Goal: Task Accomplishment & Management: Manage account settings

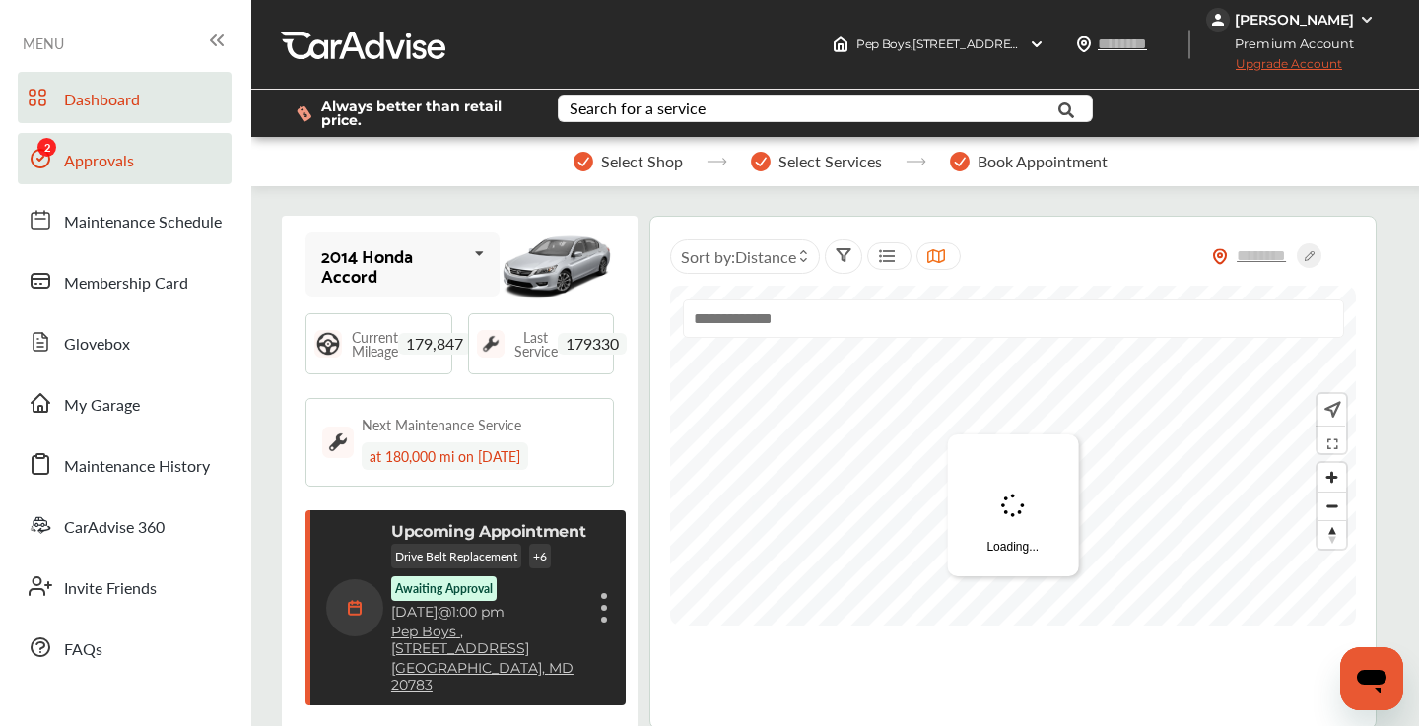
click at [145, 177] on link "Approvals" at bounding box center [125, 158] width 214 height 51
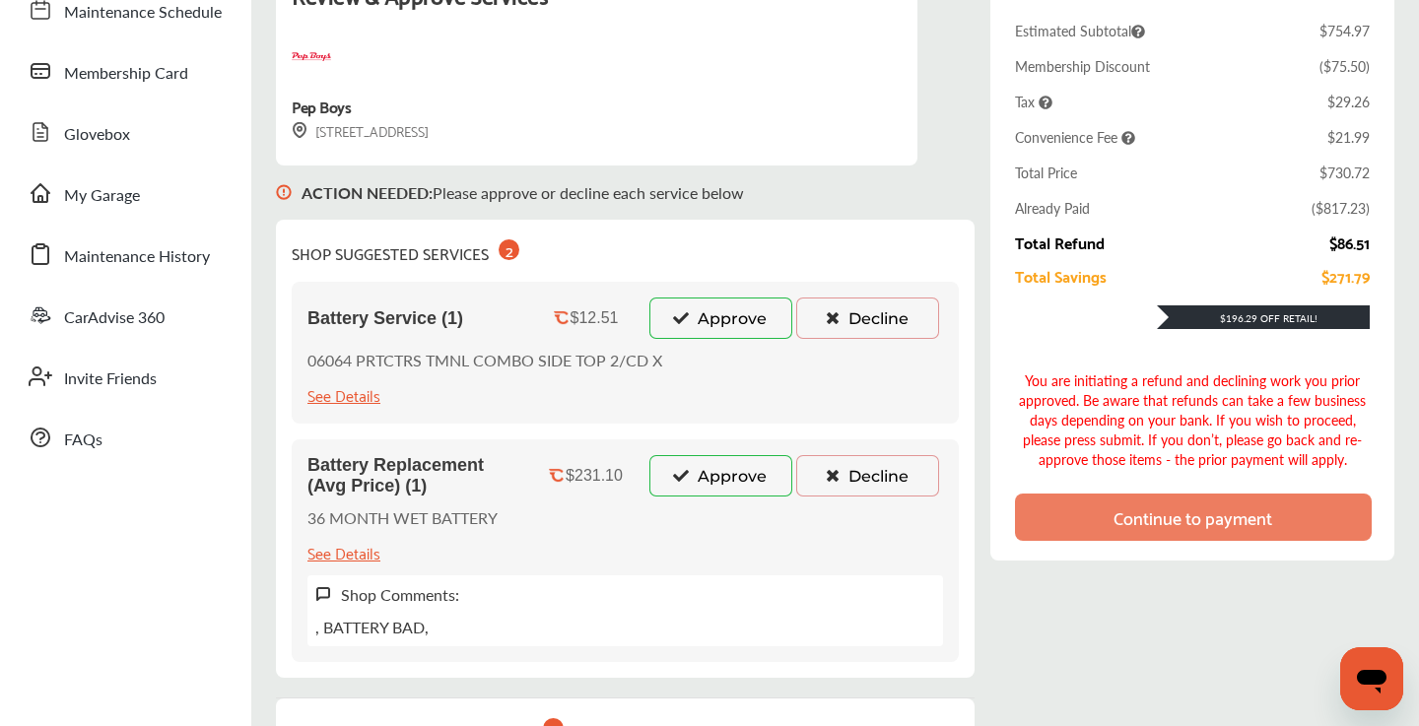
scroll to position [312, 0]
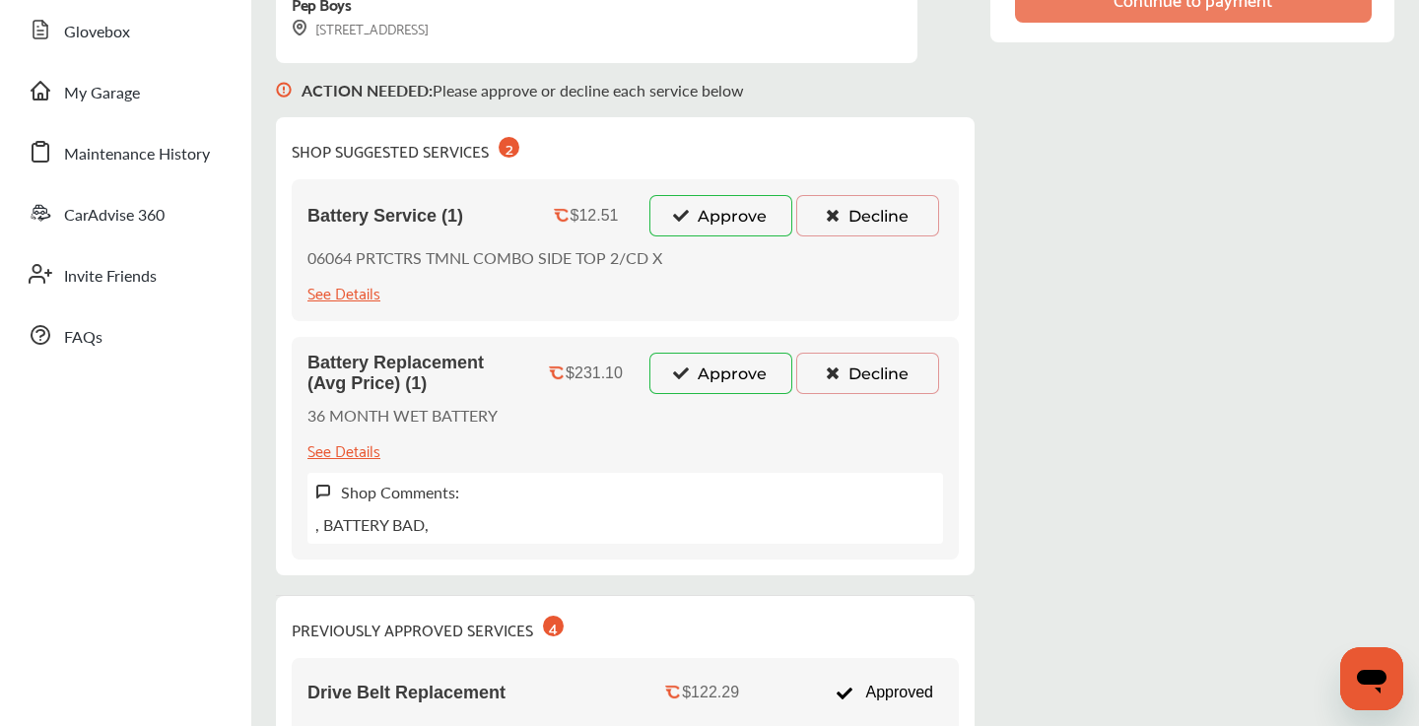
click at [835, 218] on icon at bounding box center [832, 215] width 19 height 14
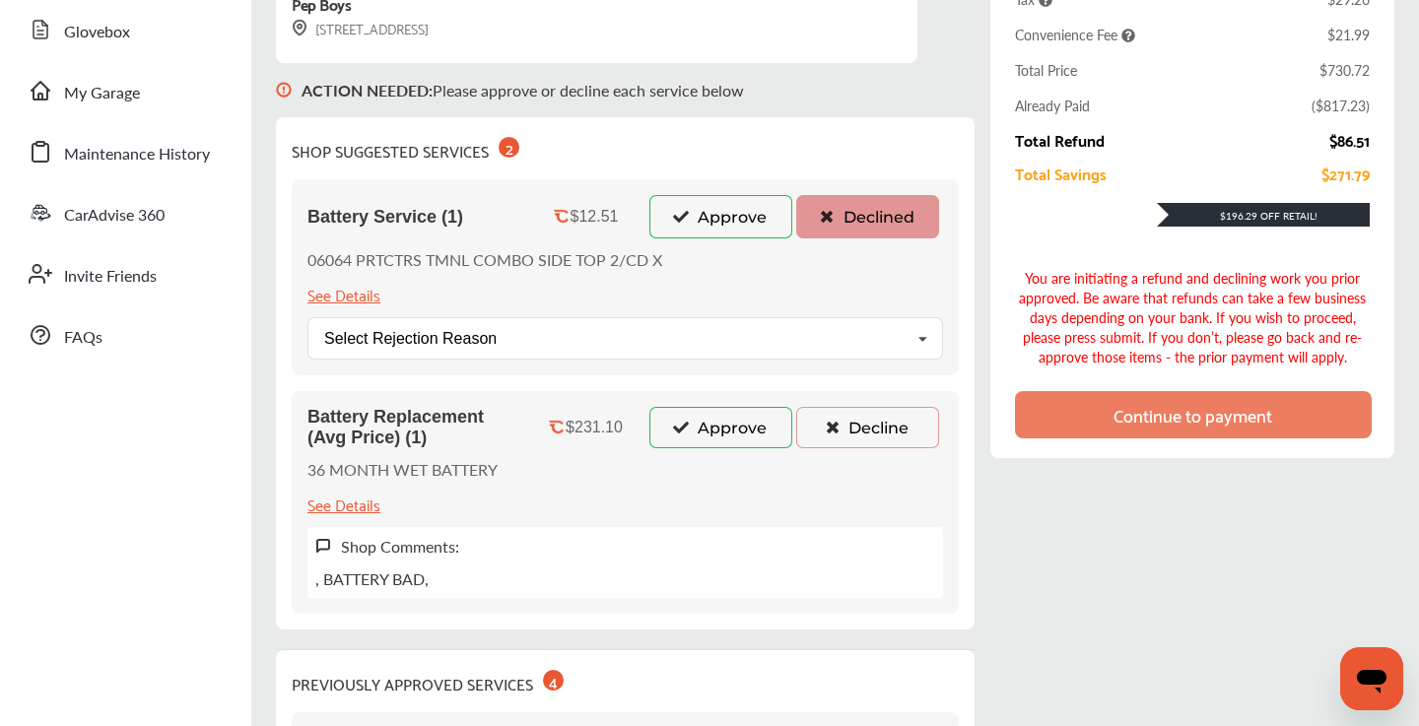
click at [696, 438] on button "Approve" at bounding box center [721, 427] width 143 height 41
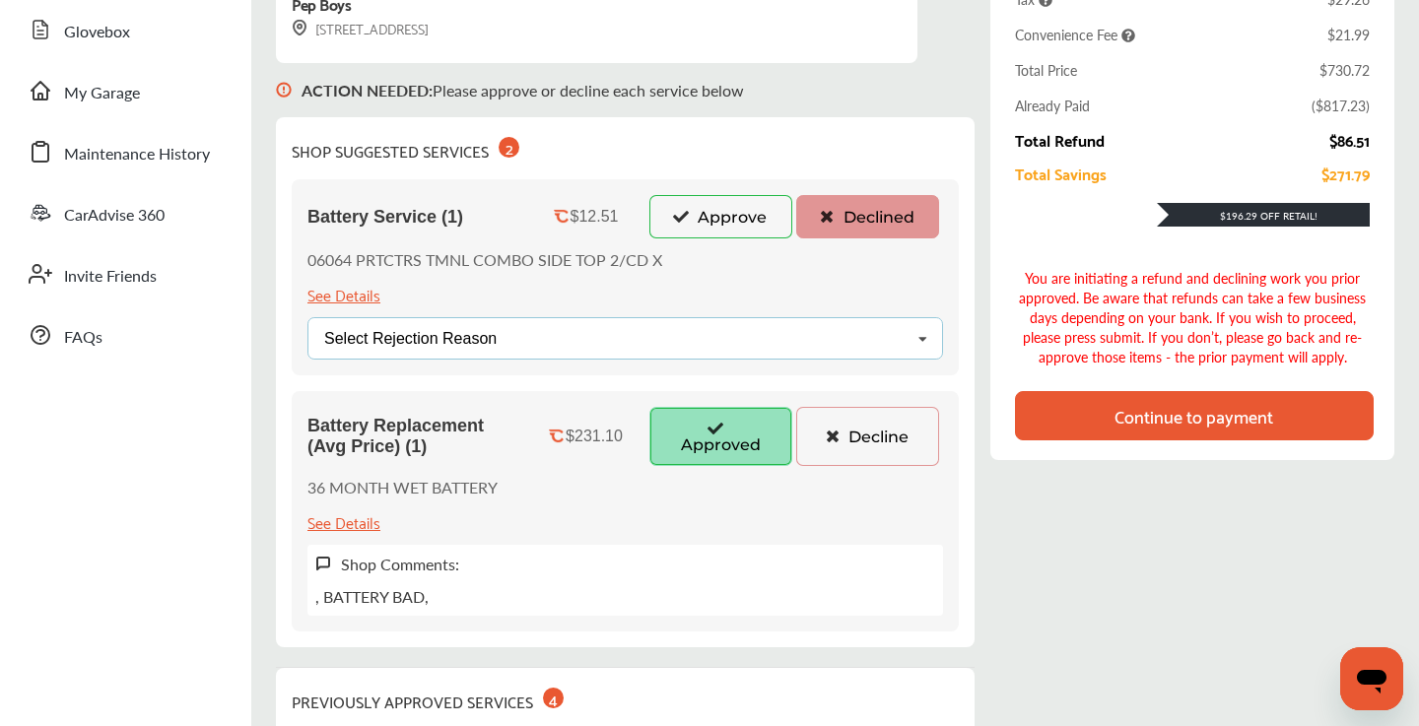
click at [827, 338] on div "Select Rejection Reason Price Not Required More Info Needed Other" at bounding box center [626, 338] width 636 height 42
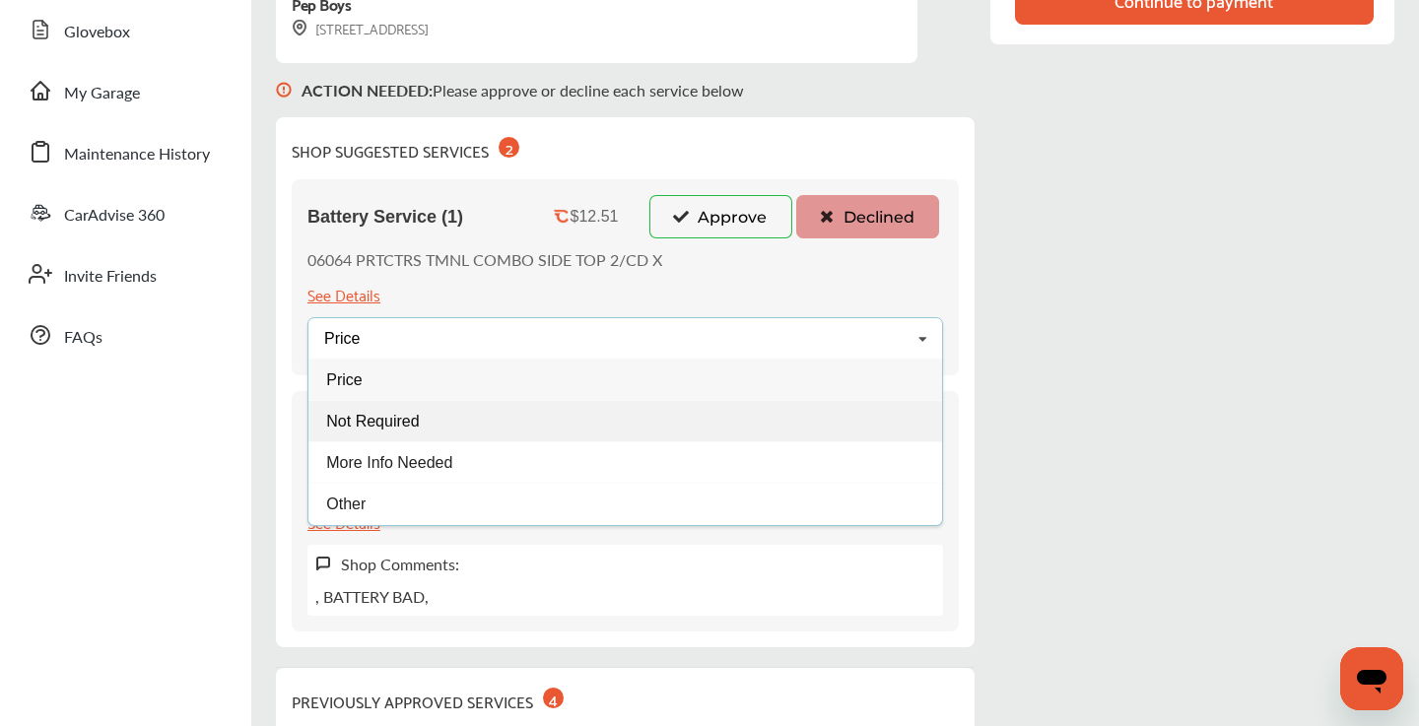
click at [508, 436] on div "Not Required" at bounding box center [625, 420] width 634 height 41
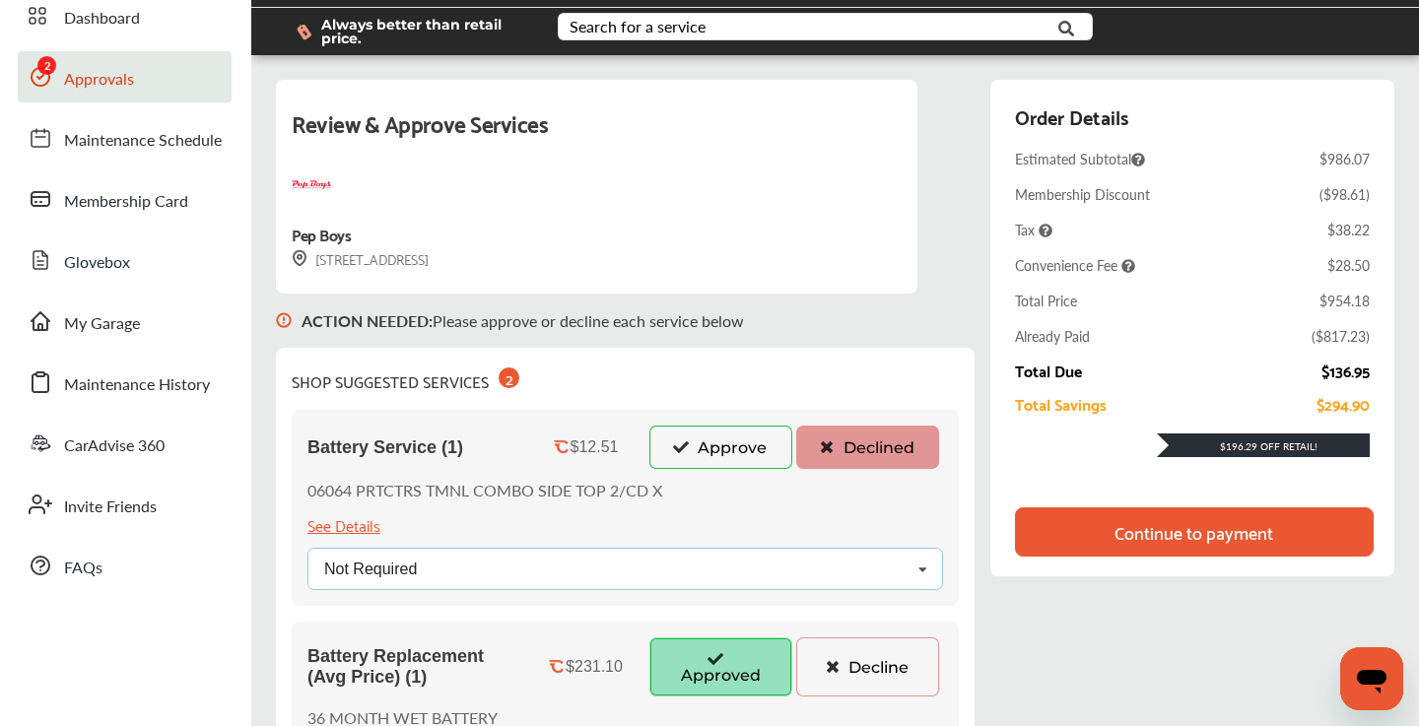
scroll to position [79, 0]
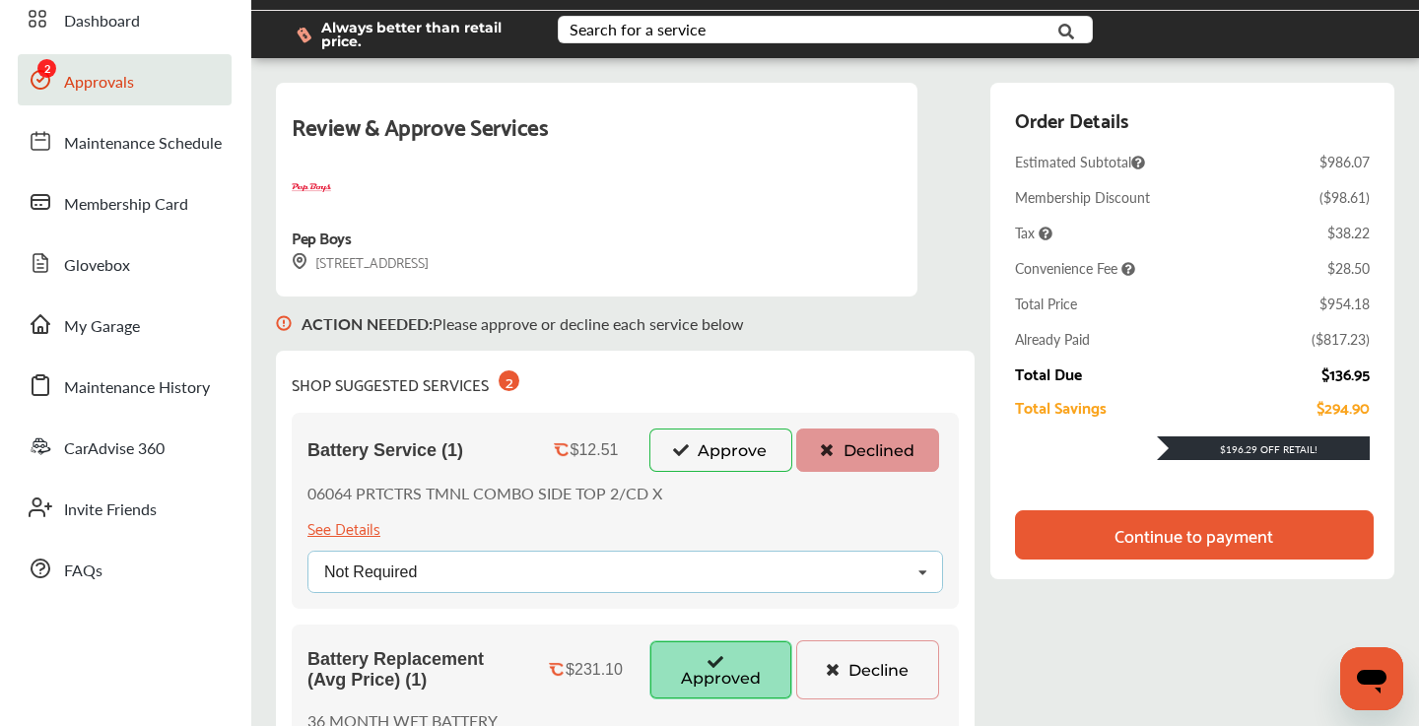
click at [710, 566] on div "Not Required Price Not Required More Info Needed Other" at bounding box center [626, 572] width 636 height 42
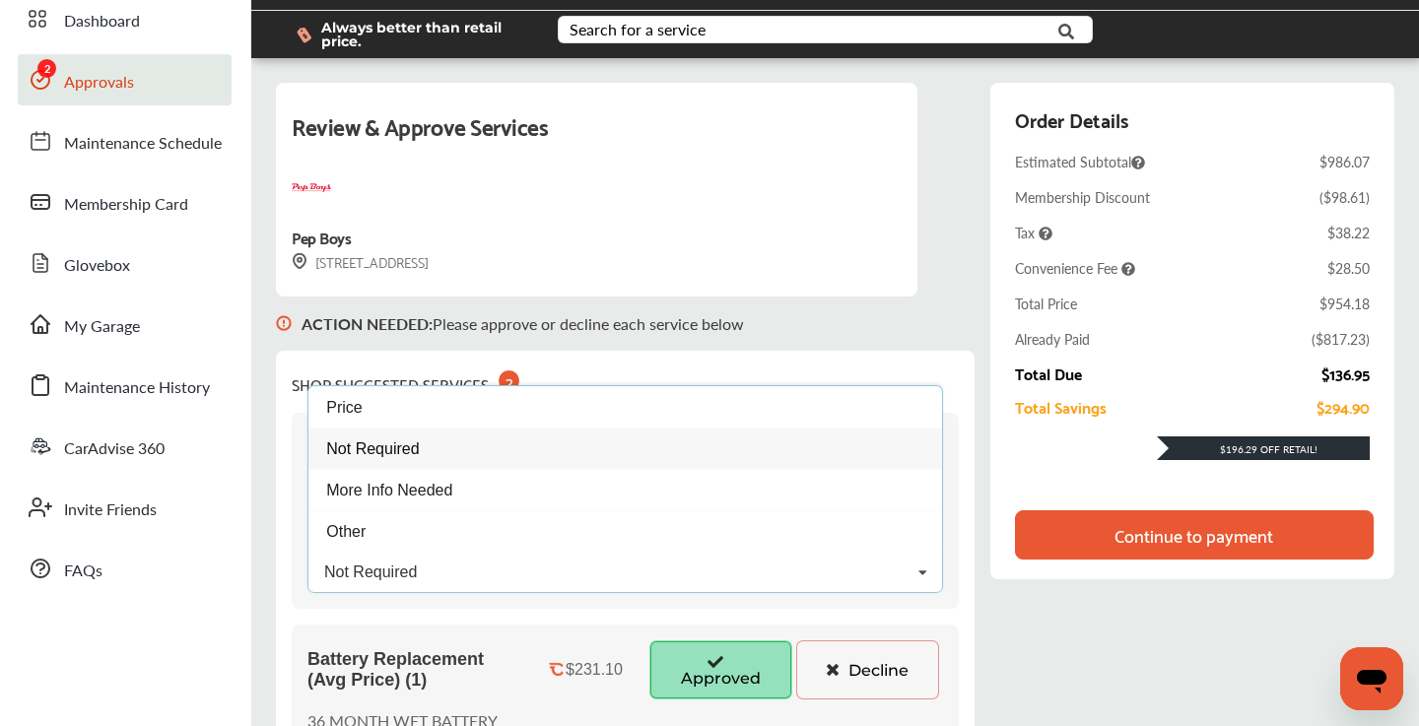
click at [822, 318] on div "ACTION NEEDED : Please approve or decline each service below" at bounding box center [625, 324] width 699 height 54
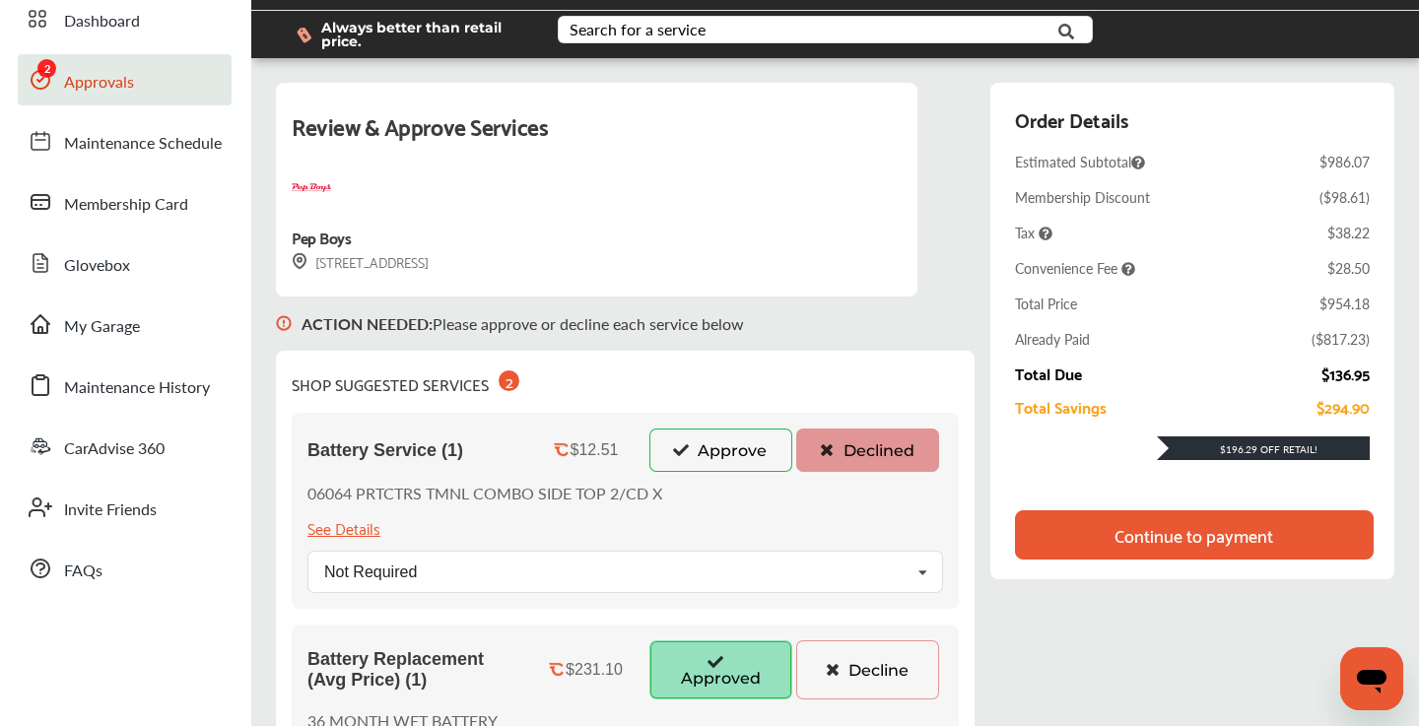
click at [737, 449] on button "Approve" at bounding box center [721, 450] width 143 height 43
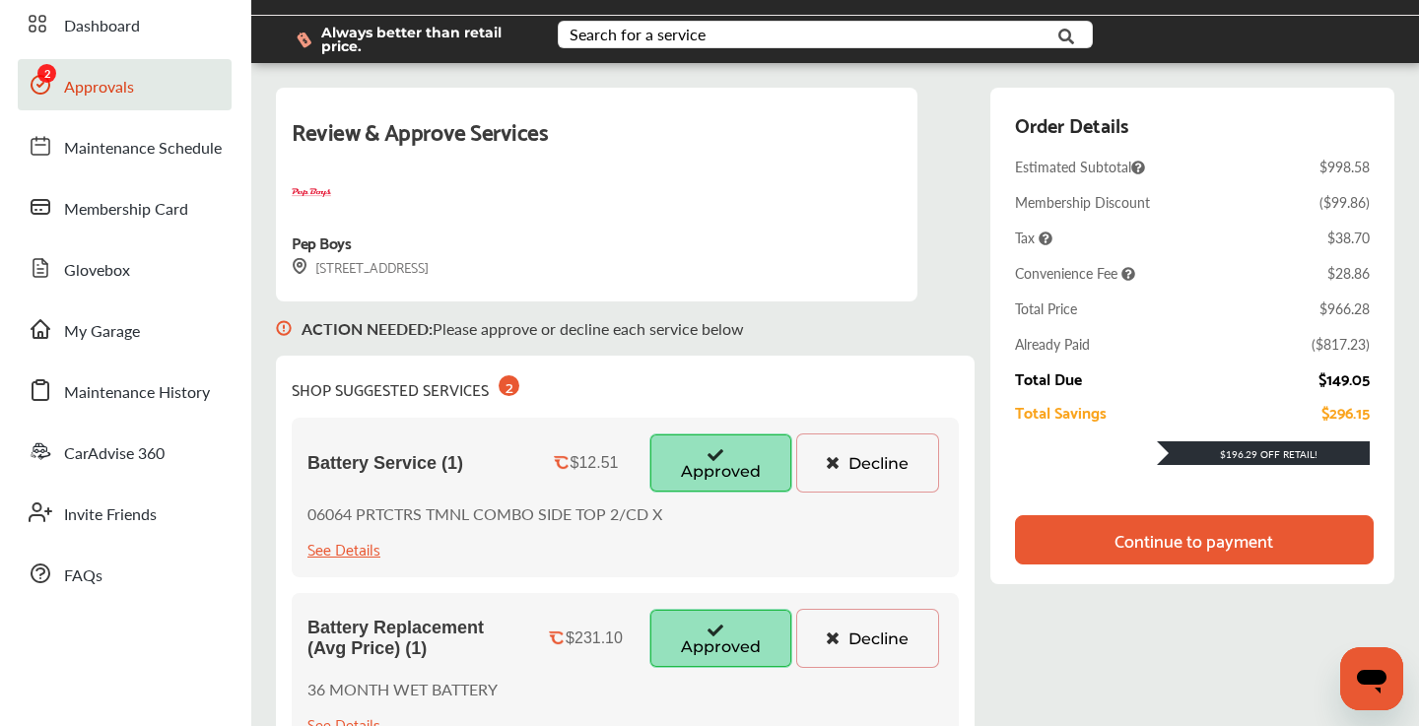
scroll to position [68, 0]
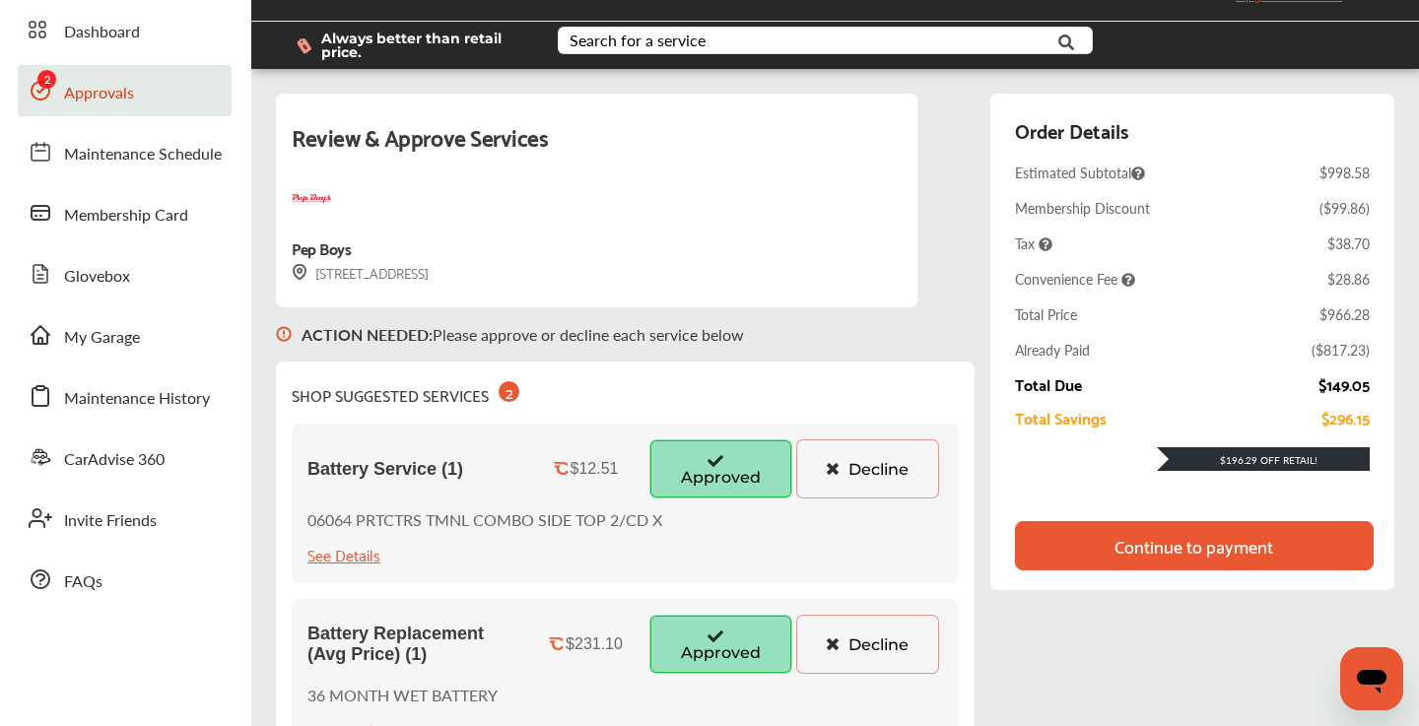
click at [1109, 554] on div "Continue to payment" at bounding box center [1194, 545] width 359 height 49
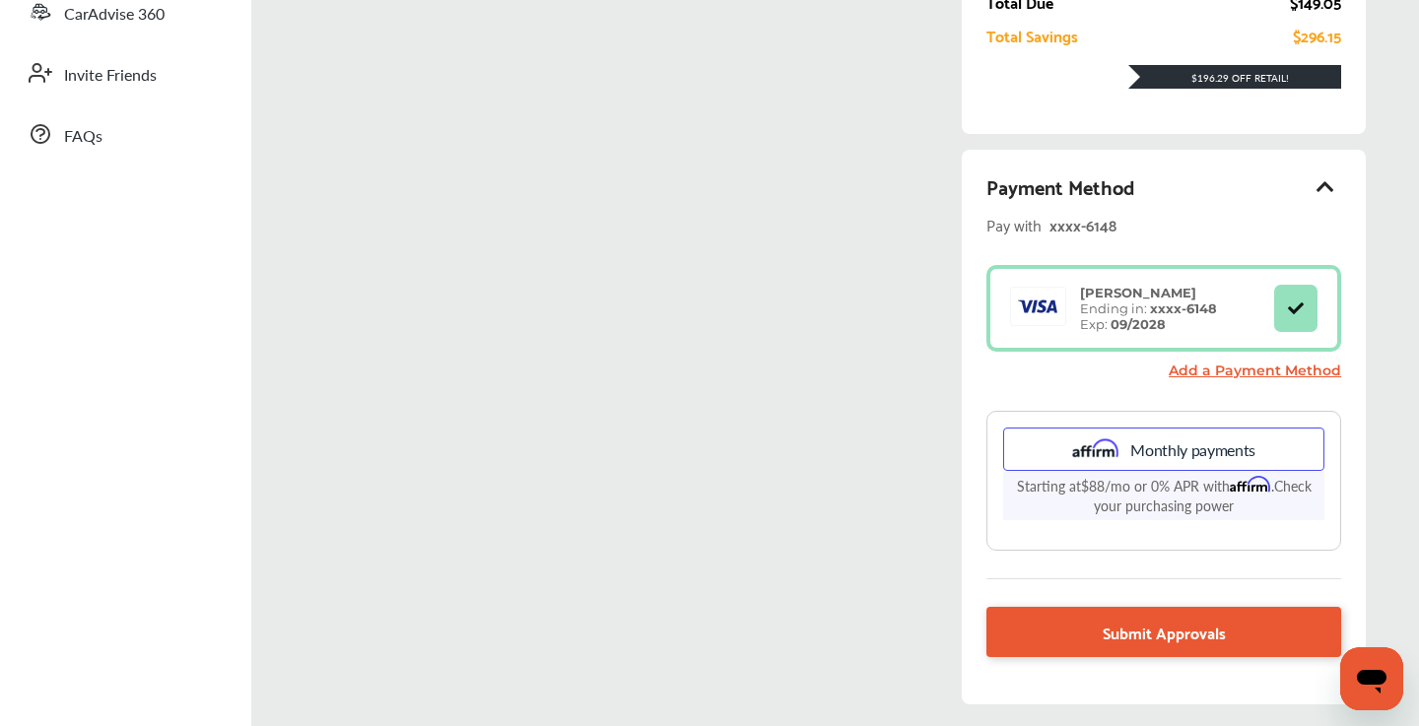
scroll to position [647, 0]
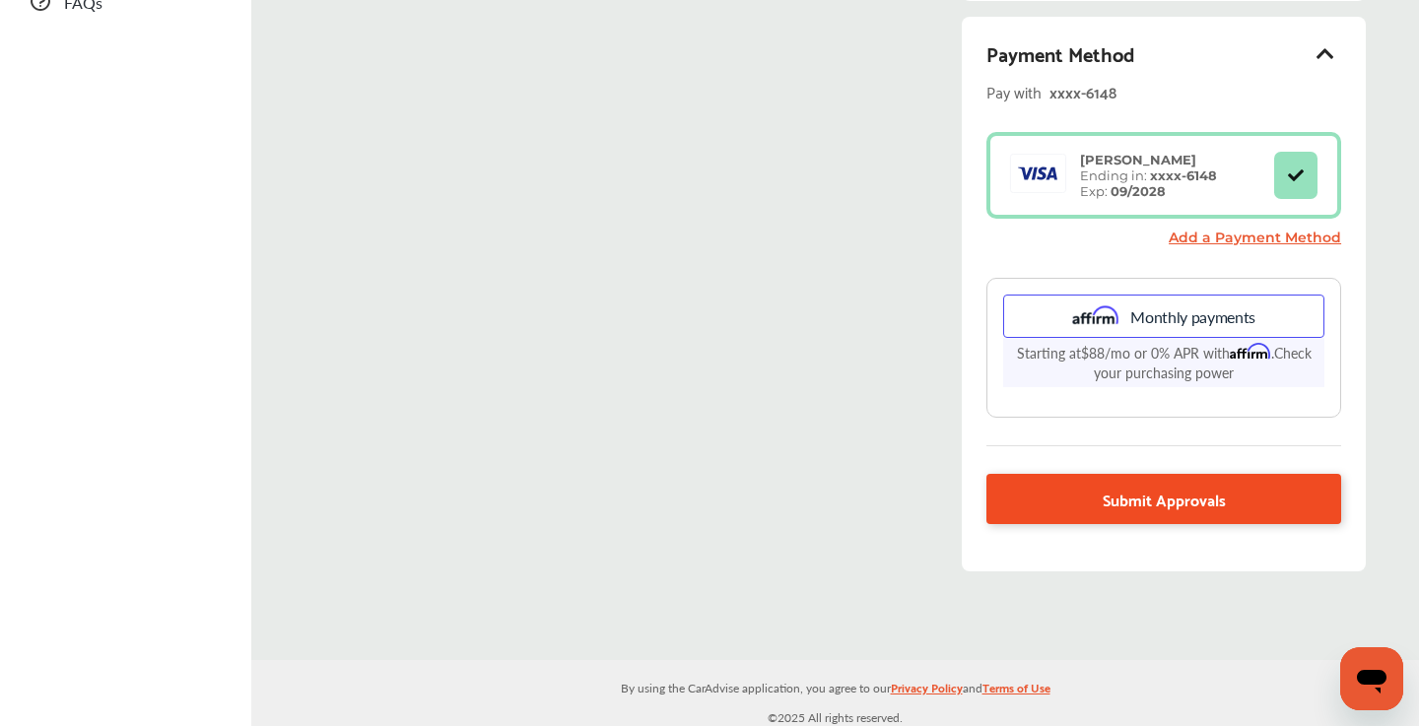
click at [1022, 500] on link "Submit Approvals" at bounding box center [1164, 499] width 355 height 50
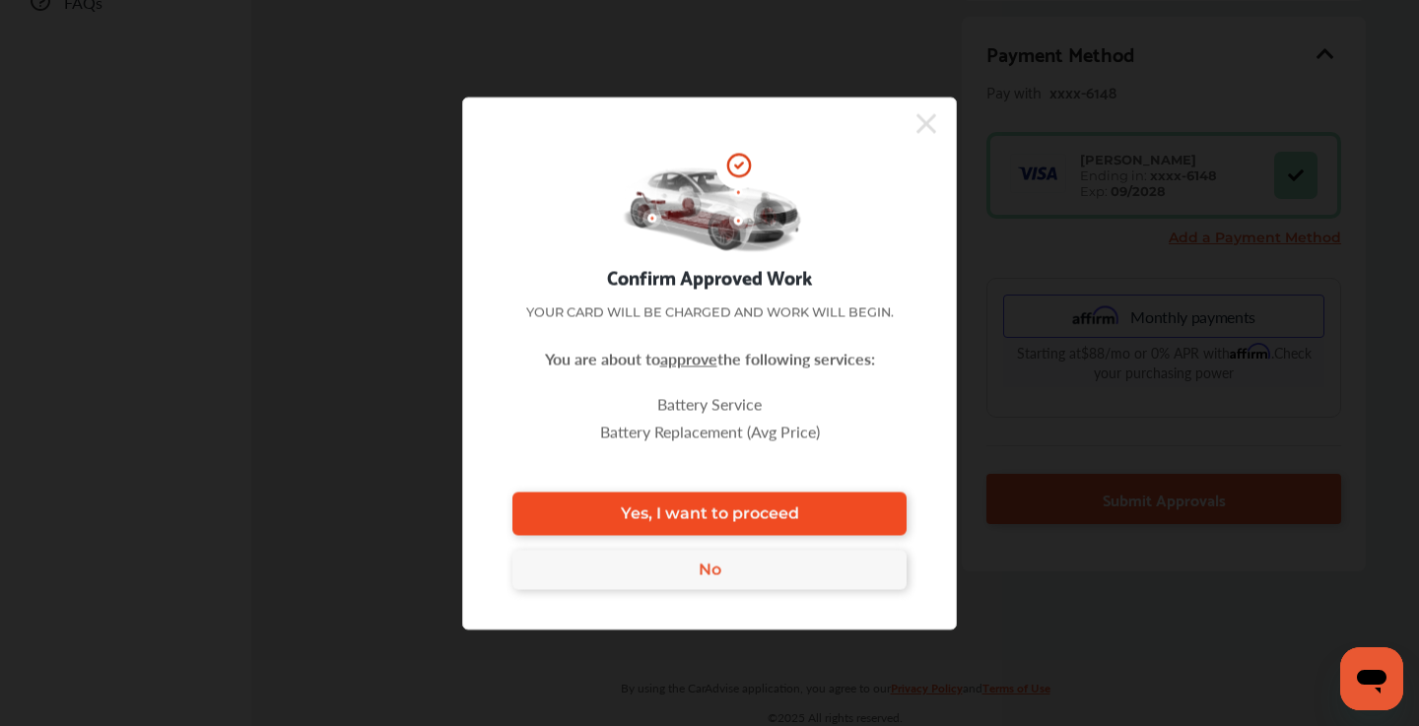
click at [751, 514] on span "Yes, I want to proceed" at bounding box center [710, 514] width 178 height 19
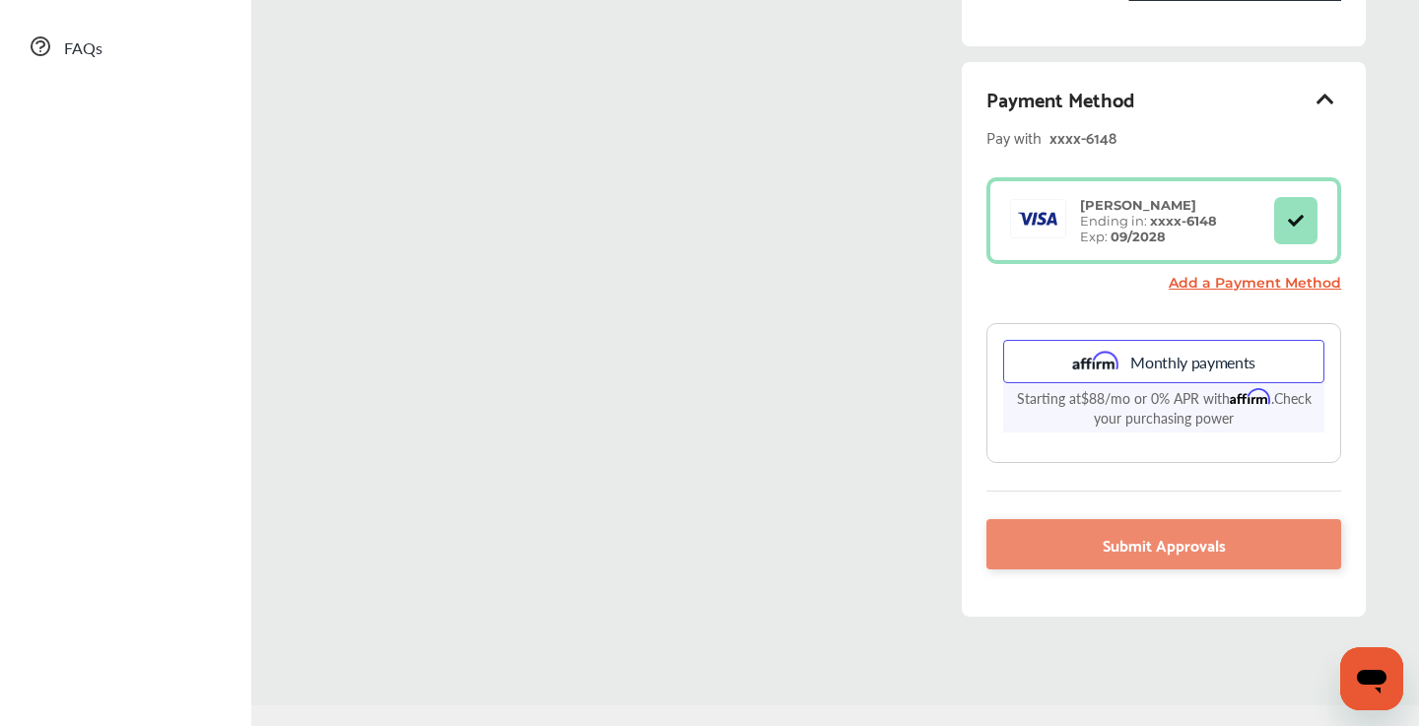
scroll to position [597, 0]
